Goal: Transaction & Acquisition: Purchase product/service

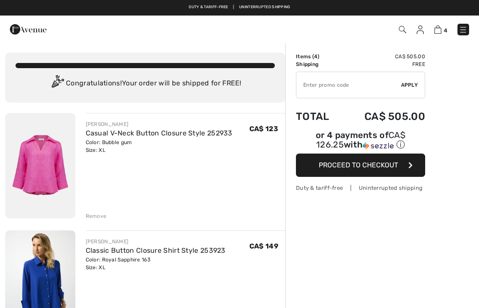
scroll to position [-44, 0]
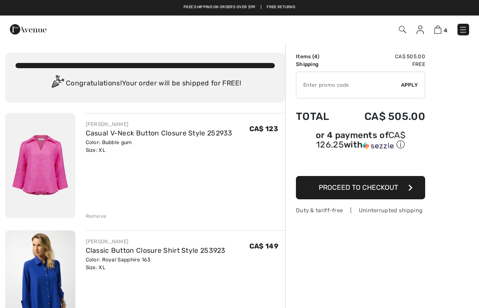
click at [94, 216] on div "Remove" at bounding box center [96, 216] width 21 height 8
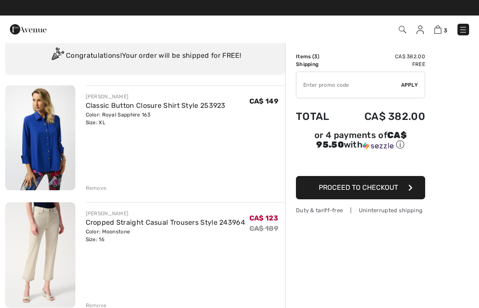
scroll to position [27, 0]
click at [168, 108] on link "Classic Button Closure Shirt Style 253923" at bounding box center [156, 106] width 140 height 8
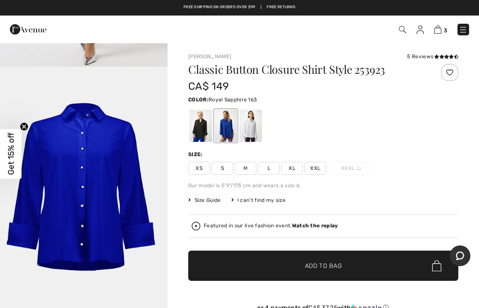
click at [252, 128] on div at bounding box center [251, 125] width 22 height 32
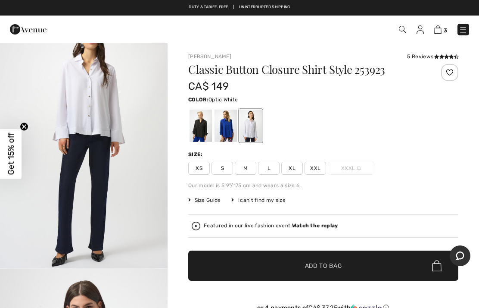
click at [224, 134] on div at bounding box center [226, 125] width 22 height 32
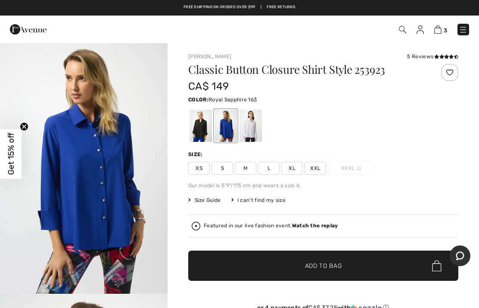
click at [210, 202] on span "Size Guide" at bounding box center [204, 200] width 32 height 8
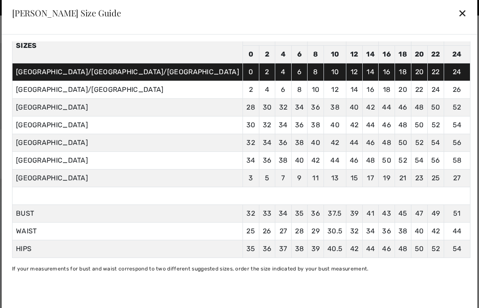
scroll to position [54, 0]
click at [458, 15] on div "✕" at bounding box center [462, 13] width 9 height 18
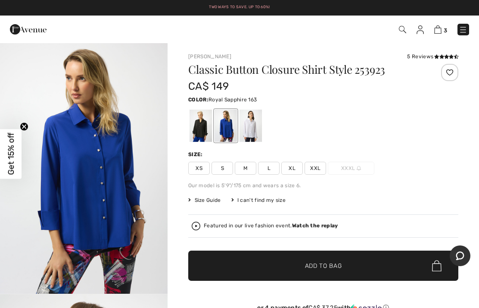
click at [439, 30] on img at bounding box center [437, 29] width 7 height 8
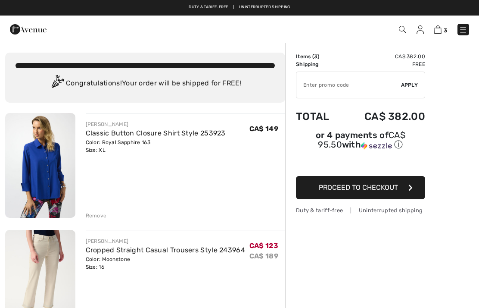
click at [96, 216] on div "Remove" at bounding box center [96, 216] width 21 height 8
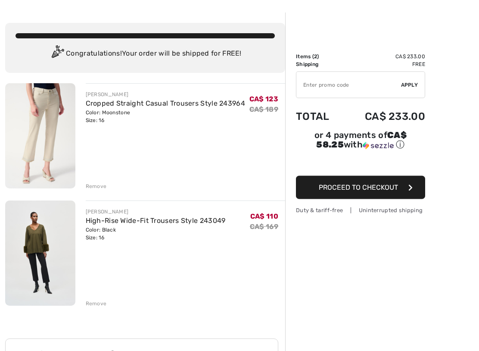
scroll to position [30, 0]
click at [183, 224] on link "High-Rise Wide-Fit Trousers Style 243049" at bounding box center [156, 220] width 140 height 8
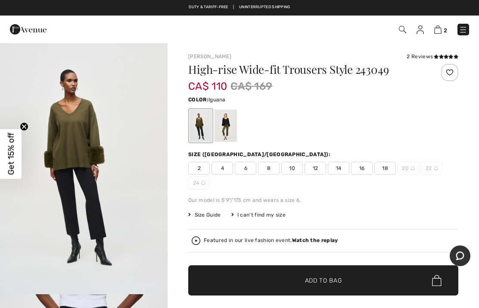
click at [228, 131] on div at bounding box center [226, 125] width 22 height 32
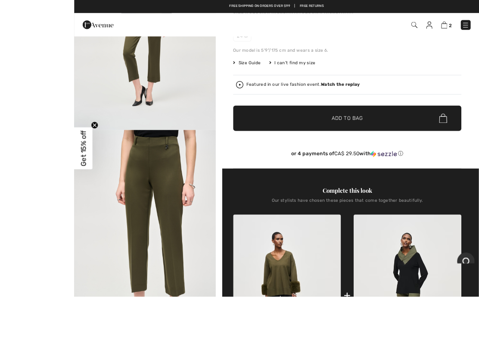
scroll to position [211, 0]
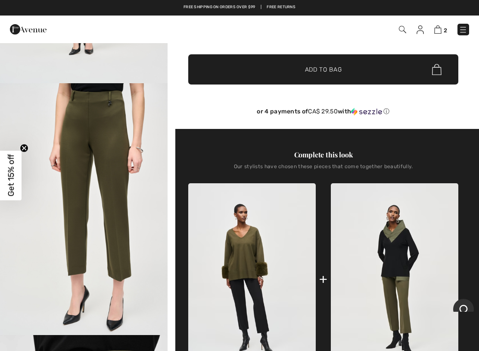
click at [438, 32] on img at bounding box center [437, 29] width 7 height 8
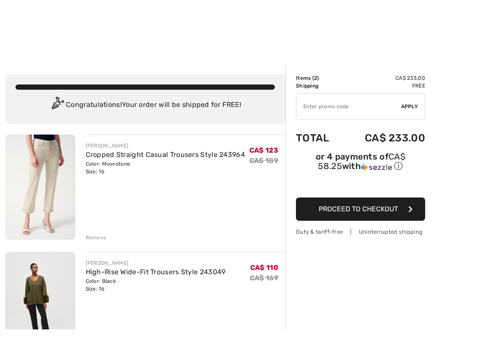
scroll to position [78, 0]
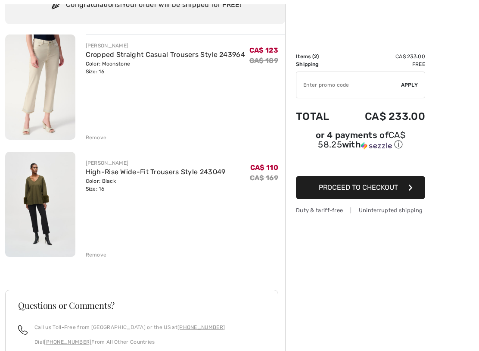
click at [98, 257] on div "Remove" at bounding box center [96, 255] width 21 height 8
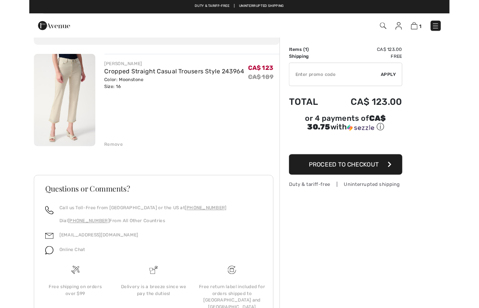
scroll to position [0, 0]
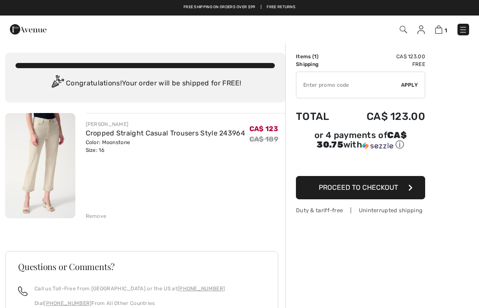
click at [319, 88] on input "TEXT" at bounding box center [349, 85] width 105 height 26
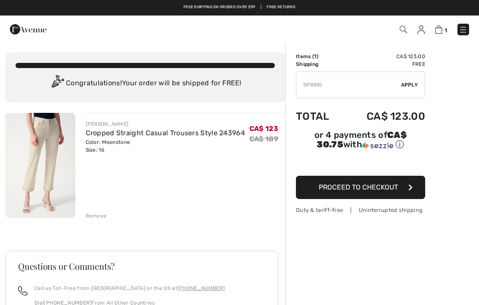
click at [409, 86] on span "Apply" at bounding box center [409, 85] width 17 height 8
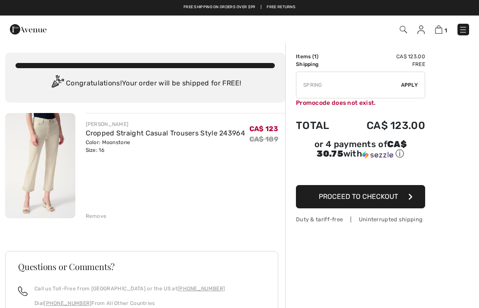
click at [338, 85] on input "TEXT" at bounding box center [349, 85] width 105 height 26
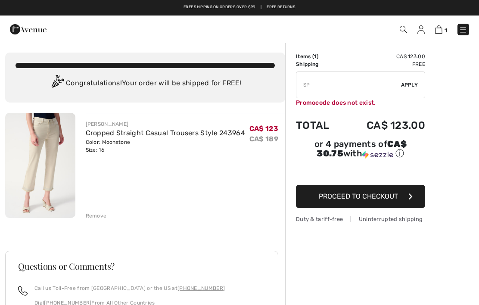
type input "S"
type input "EXTRA15"
click at [410, 91] on div "✔ Apply Remove" at bounding box center [360, 85] width 129 height 27
